Goal: Book appointment/travel/reservation

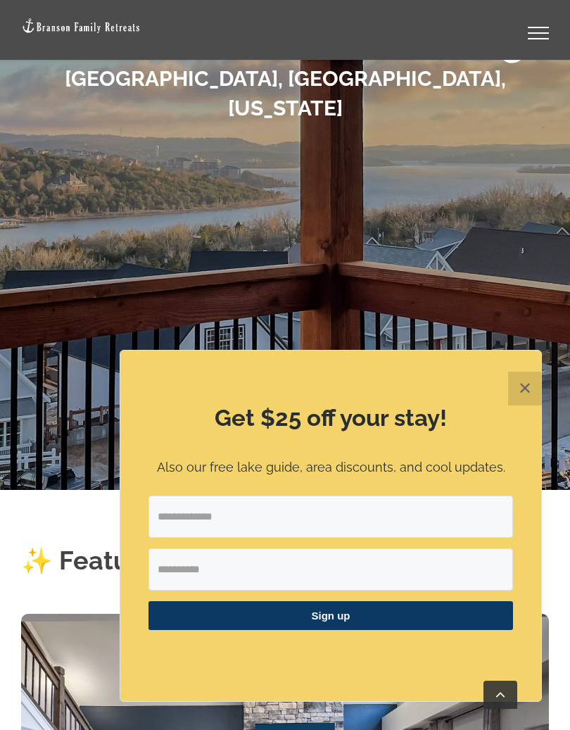
scroll to position [312, 0]
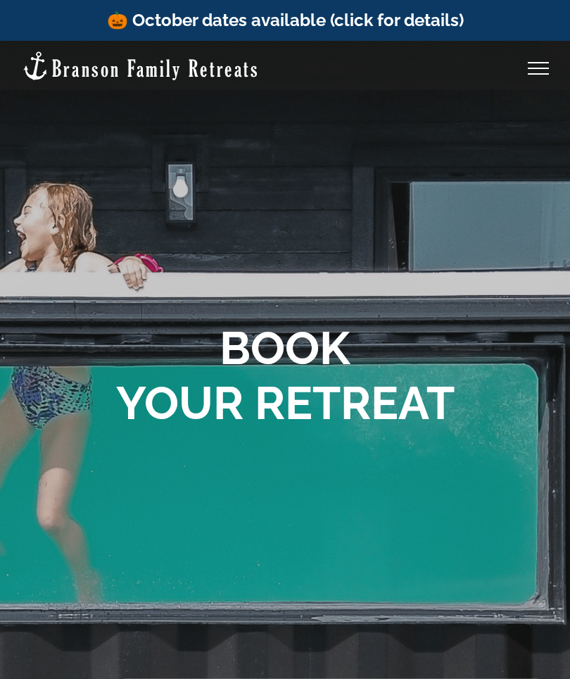
click at [290, 17] on link "🎃 October dates available (click for details)" at bounding box center [285, 20] width 357 height 20
click at [441, 24] on link "🎃 October dates available (click for details)" at bounding box center [285, 20] width 357 height 20
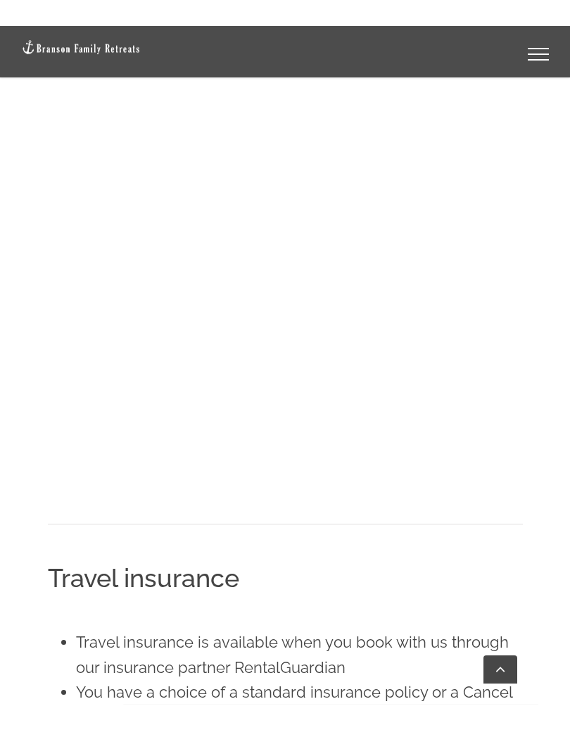
scroll to position [1880, 0]
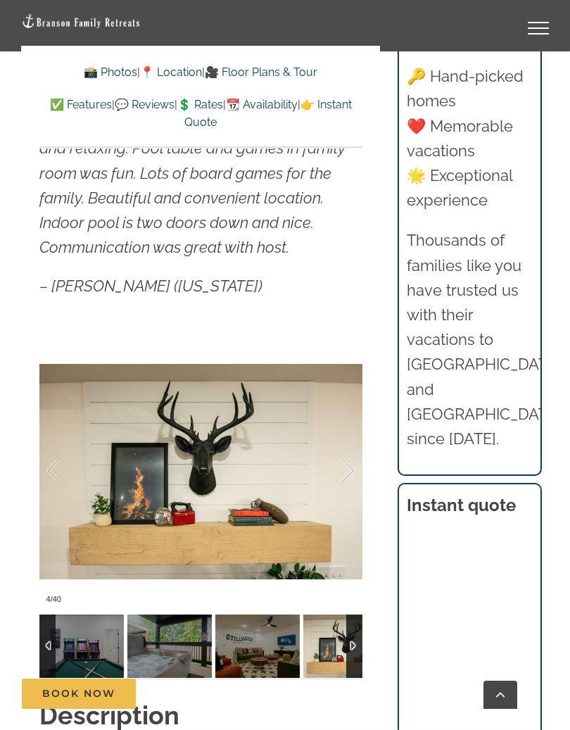
scroll to position [1210, 0]
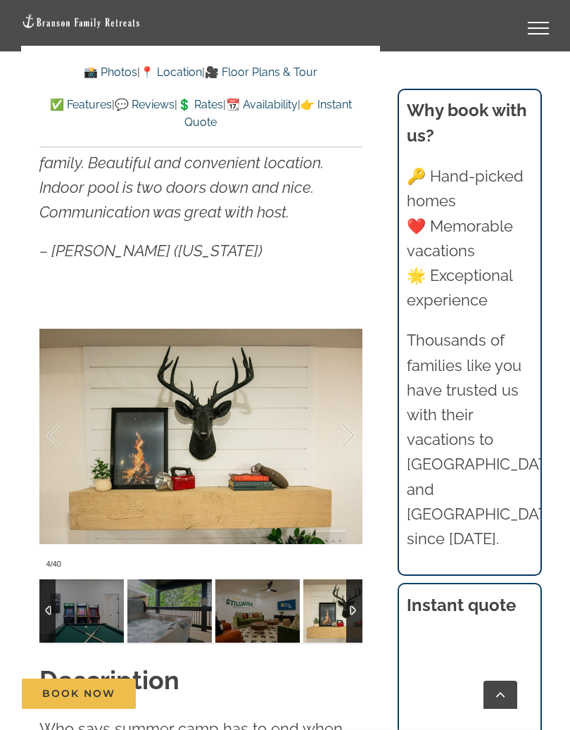
click at [312, 444] on div at bounding box center [334, 435] width 44 height 87
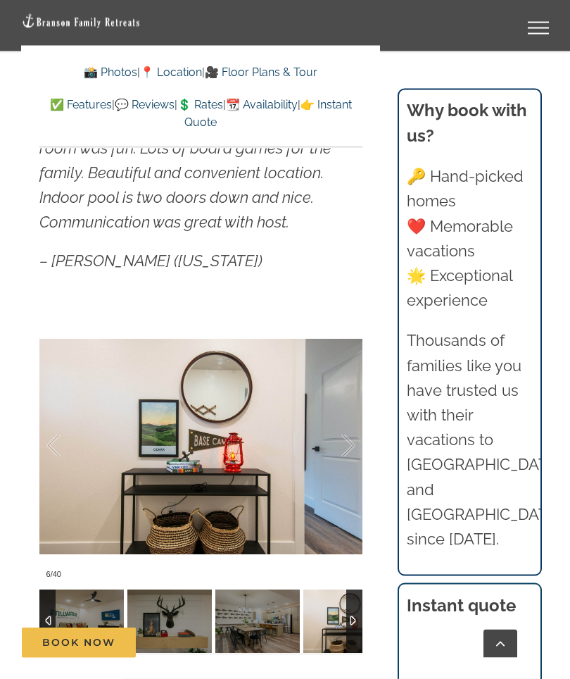
scroll to position [1145, 0]
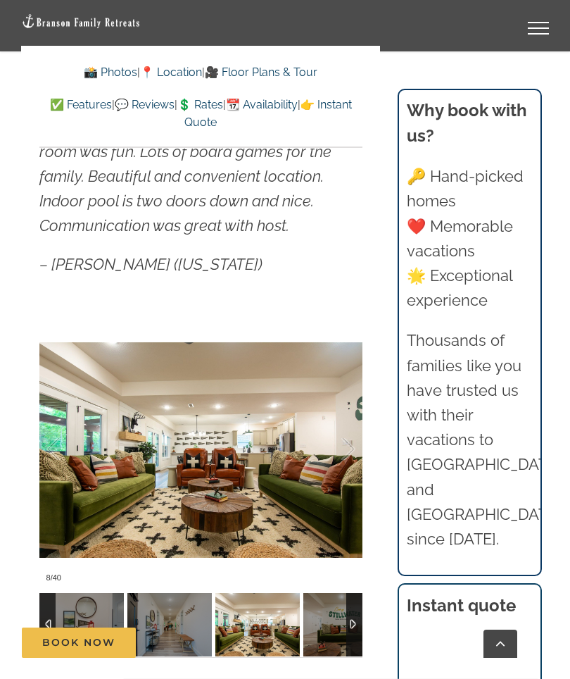
click at [313, 449] on div at bounding box center [334, 449] width 44 height 87
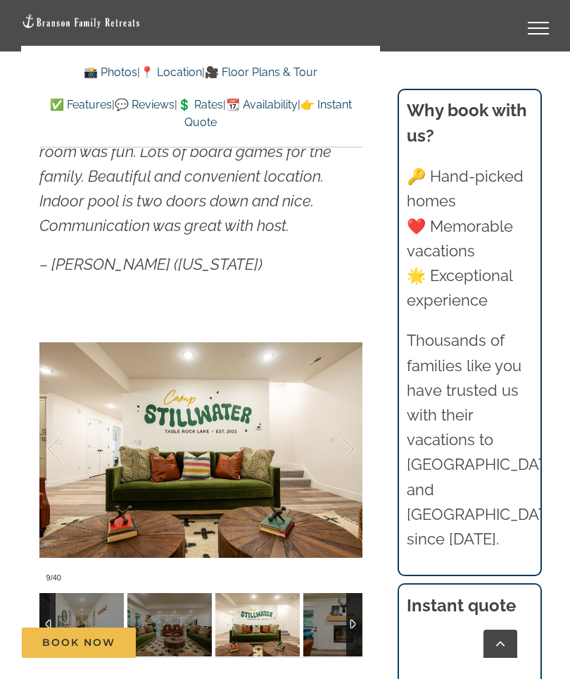
click at [323, 445] on div at bounding box center [334, 449] width 44 height 87
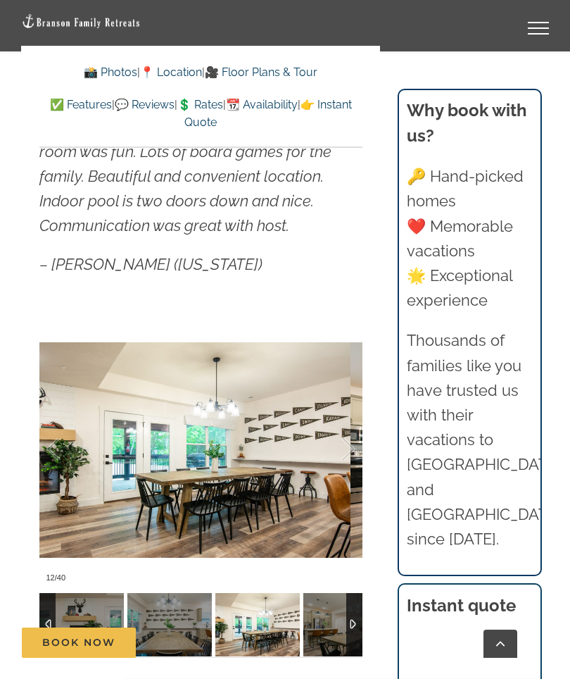
click at [329, 449] on div at bounding box center [334, 449] width 44 height 87
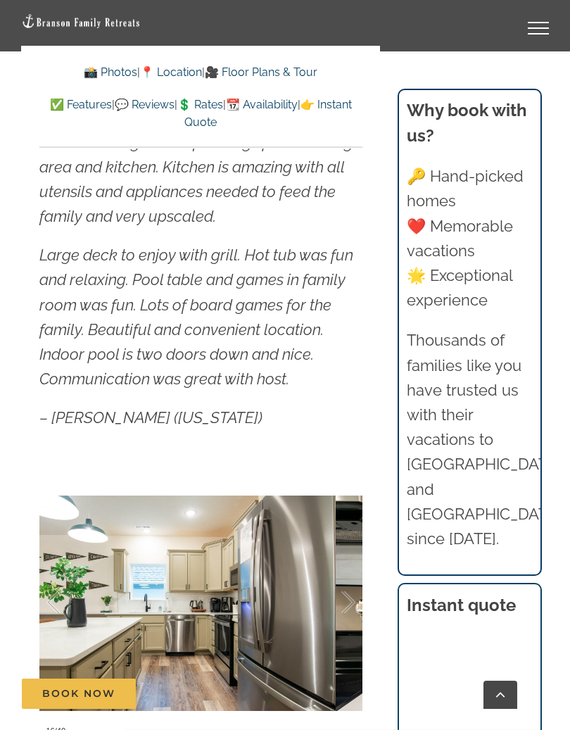
scroll to position [1045, 0]
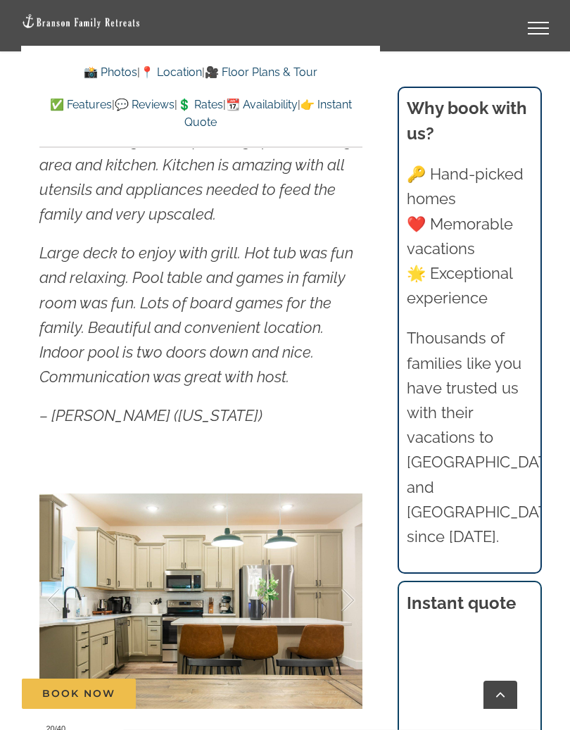
click at [327, 586] on div at bounding box center [334, 600] width 44 height 87
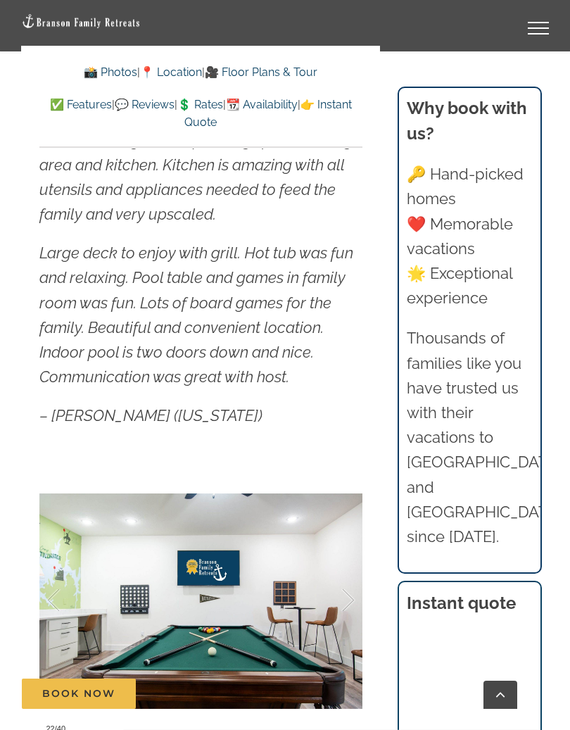
click at [322, 597] on div at bounding box center [334, 600] width 44 height 87
click at [336, 582] on div at bounding box center [334, 600] width 44 height 87
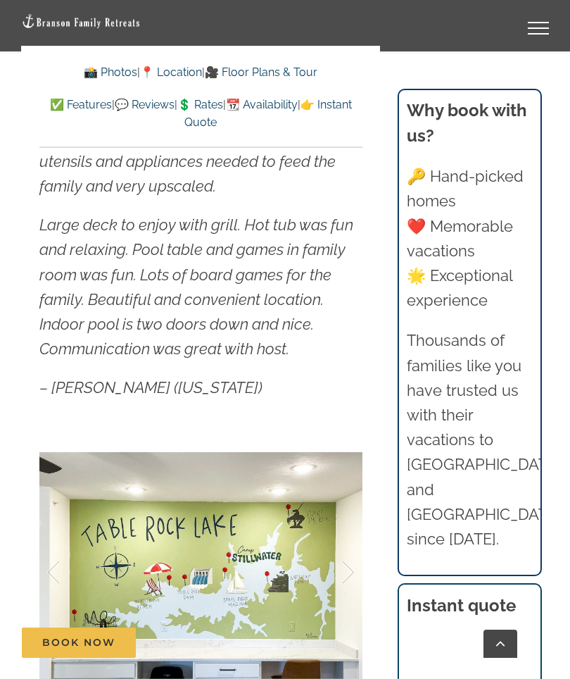
scroll to position [1021, 0]
